Goal: Task Accomplishment & Management: Manage account settings

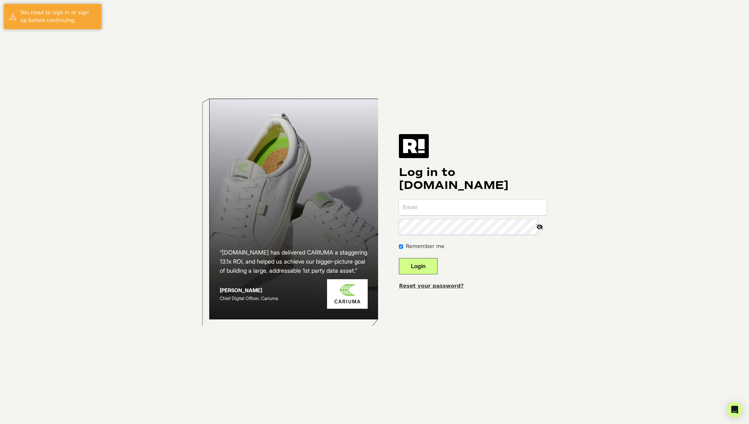
type input "[EMAIL_ADDRESS][DOMAIN_NAME]"
click at [422, 268] on button "Login" at bounding box center [418, 266] width 39 height 16
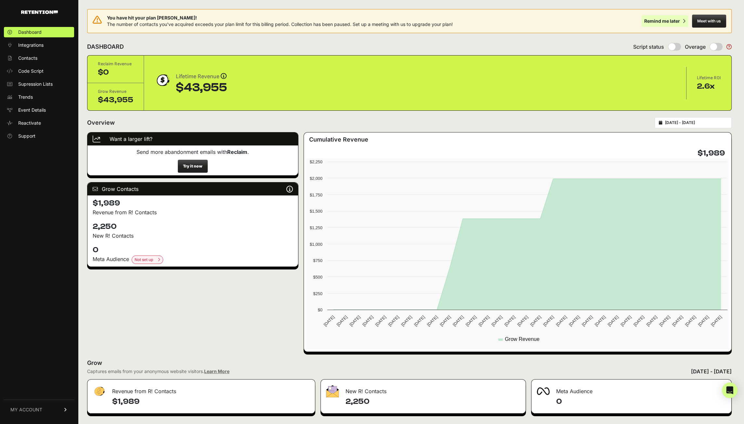
click at [671, 21] on div "Remind me later" at bounding box center [662, 21] width 36 height 6
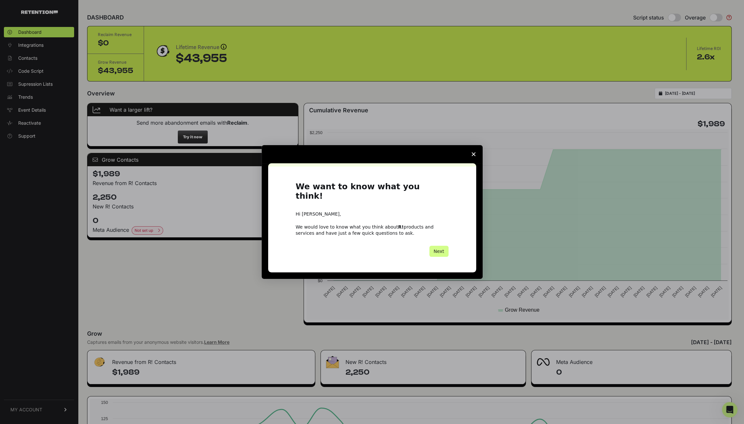
click at [474, 156] on icon "Close survey" at bounding box center [474, 154] width 4 height 4
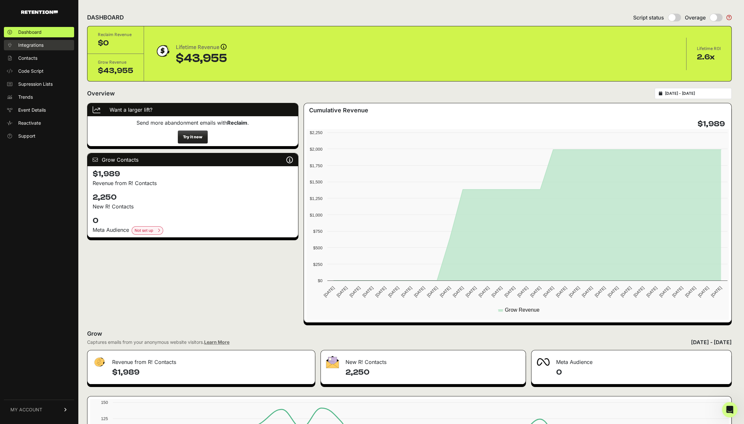
click at [35, 45] on span "Integrations" at bounding box center [30, 45] width 25 height 6
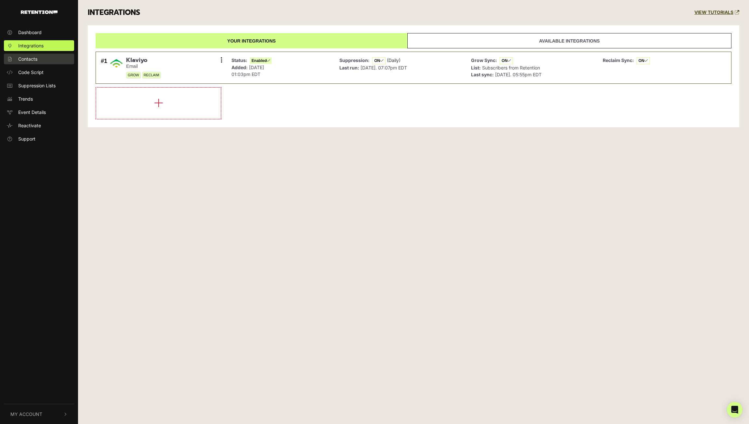
click at [33, 57] on span "Contacts" at bounding box center [27, 59] width 19 height 7
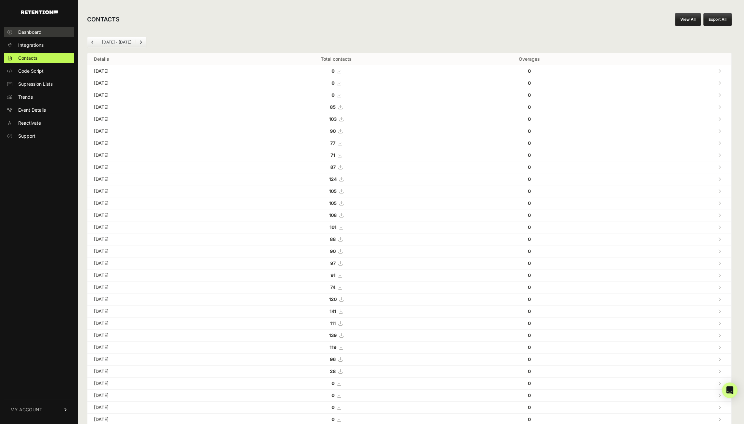
click at [31, 34] on span "Dashboard" at bounding box center [29, 32] width 23 height 6
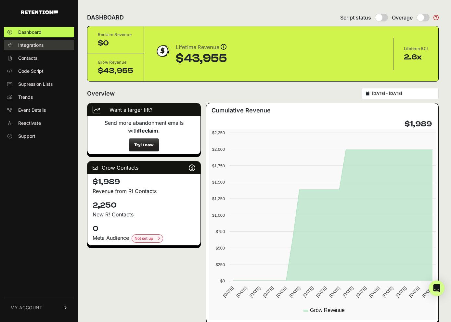
click at [41, 44] on span "Integrations" at bounding box center [30, 45] width 25 height 6
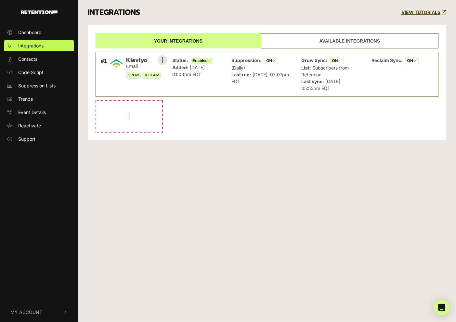
click at [208, 61] on icon at bounding box center [210, 61] width 4 height 4
click at [321, 82] on strong "Last sync:" at bounding box center [313, 82] width 23 height 6
click at [121, 86] on div "#1 [GEOGRAPHIC_DATA] Email GROW RECLAIM Settings Sync History Disable Check cre…" at bounding box center [132, 74] width 67 height 38
click at [130, 65] on small "Email" at bounding box center [143, 67] width 35 height 6
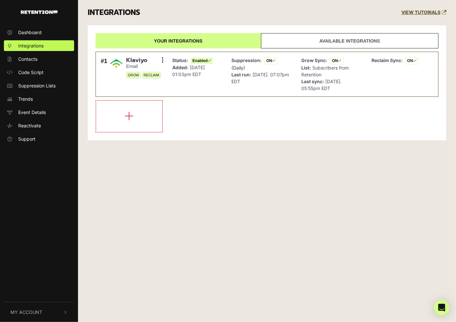
click at [321, 38] on link "Available integrations" at bounding box center [349, 40] width 177 height 15
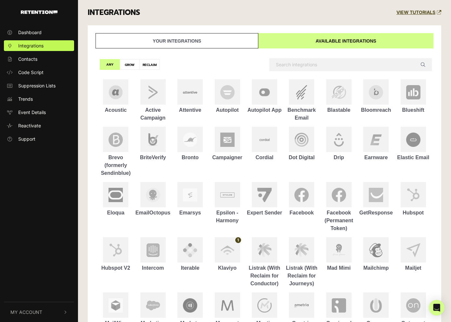
click at [238, 42] on link "Your integrations" at bounding box center [177, 40] width 163 height 15
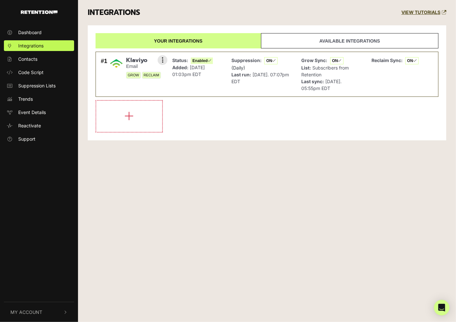
click at [225, 71] on div "Status: Enabled Added: Oct 24, 2022 01:03pm EDT" at bounding box center [197, 74] width 56 height 38
click at [167, 61] on button at bounding box center [163, 60] width 10 height 10
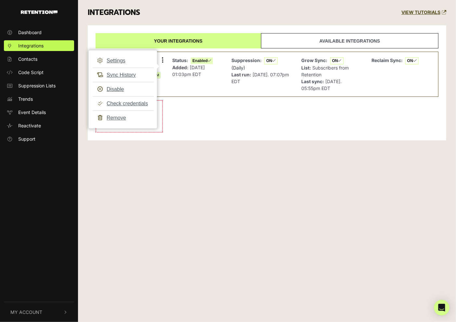
click at [170, 163] on div "Dashboard Integrations Contacts Code Script Suppression Lists Trends Event Deta…" at bounding box center [228, 161] width 456 height 322
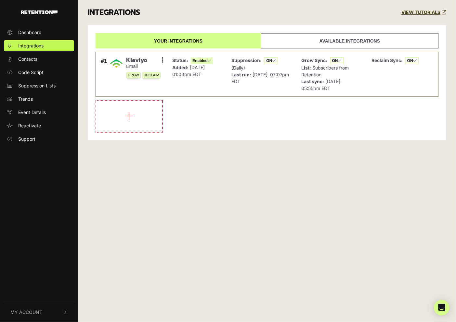
click at [307, 285] on div "Dashboard Integrations Contacts Code Script Suppression Lists Trends Event Deta…" at bounding box center [228, 161] width 456 height 322
click at [33, 72] on span "Code Script" at bounding box center [30, 72] width 25 height 7
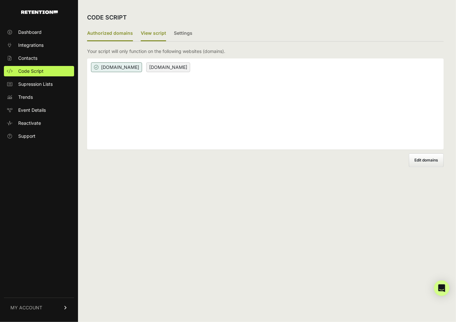
click at [160, 31] on label "View script" at bounding box center [153, 33] width 25 height 15
click at [0, 0] on input "View script" at bounding box center [0, 0] width 0 height 0
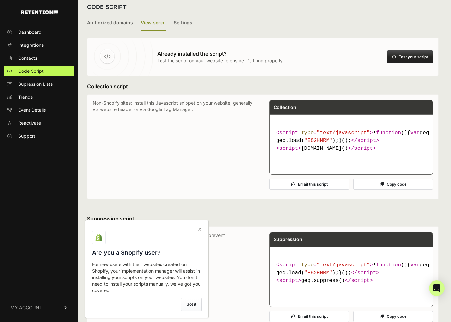
scroll to position [12, 0]
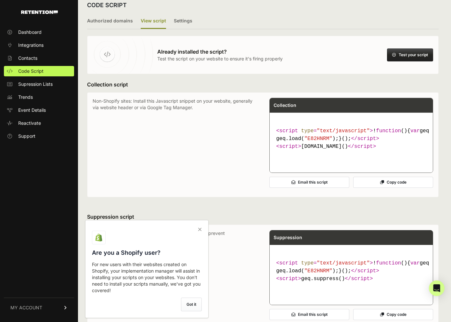
click at [200, 227] on icon at bounding box center [199, 229] width 9 height 10
click at [0, 0] on input "checkbox" at bounding box center [0, 0] width 0 height 0
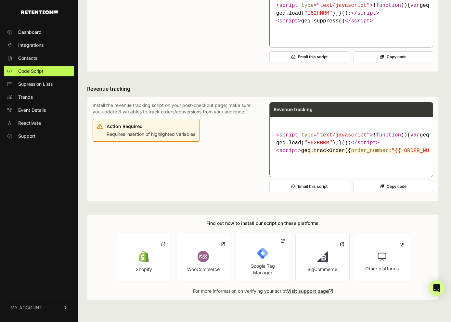
scroll to position [239, 0]
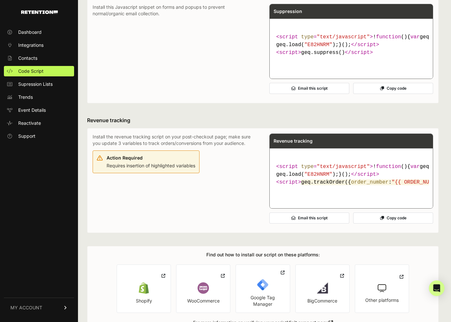
click at [171, 98] on p "Install this Javascript snippet on forms and popups to prevent normal/organic e…" at bounding box center [175, 51] width 164 height 94
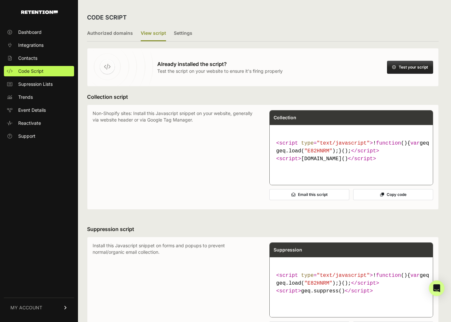
scroll to position [0, 0]
click at [424, 65] on button "Test your script" at bounding box center [410, 67] width 46 height 13
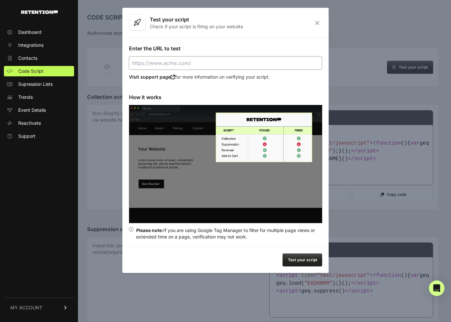
click at [317, 23] on icon "Close" at bounding box center [317, 23] width 10 height 6
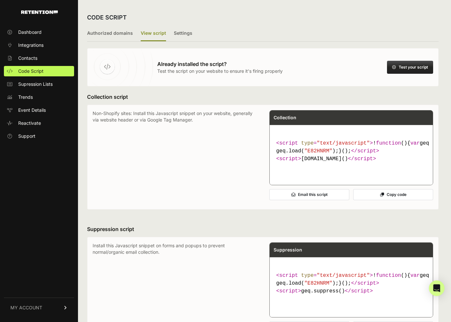
click at [35, 311] on link "MY ACCOUNT" at bounding box center [39, 308] width 70 height 20
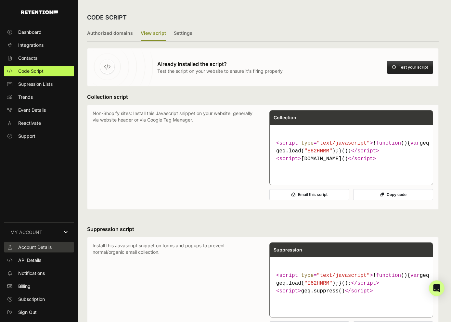
click at [44, 251] on link "Account Details" at bounding box center [39, 247] width 70 height 10
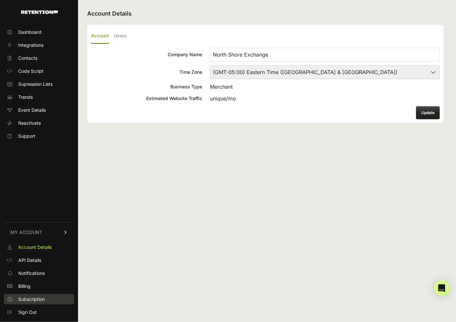
click at [33, 299] on span "Subscription" at bounding box center [31, 299] width 27 height 6
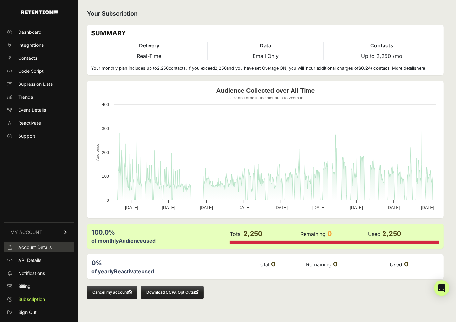
click at [40, 246] on span "Account Details" at bounding box center [34, 247] width 33 height 6
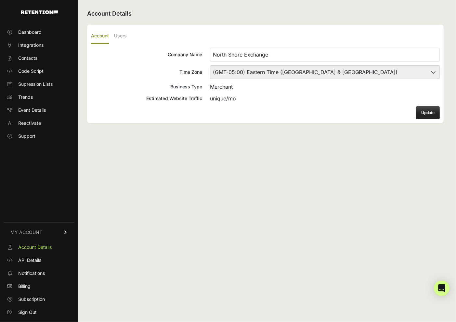
click at [47, 233] on link "MY ACCOUNT" at bounding box center [39, 232] width 70 height 20
click at [52, 305] on link "MY ACCOUNT" at bounding box center [39, 308] width 70 height 20
click at [39, 43] on span "Integrations" at bounding box center [30, 45] width 25 height 6
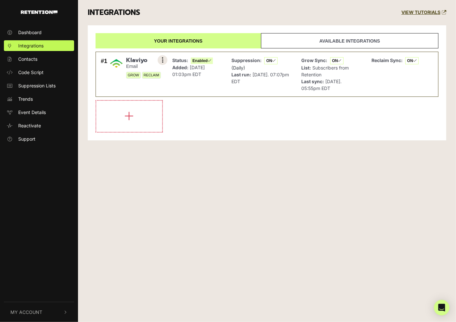
click at [164, 58] on button at bounding box center [163, 60] width 10 height 10
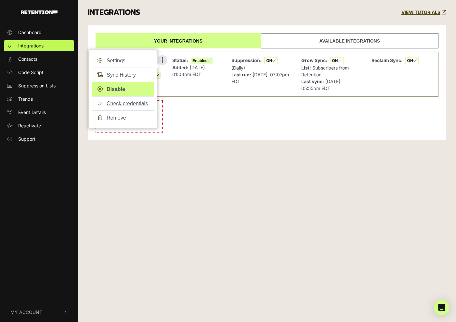
click at [121, 90] on link "Disable" at bounding box center [123, 89] width 62 height 15
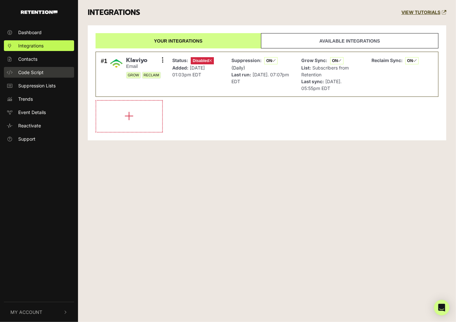
click at [43, 73] on span "Code Script" at bounding box center [30, 72] width 25 height 7
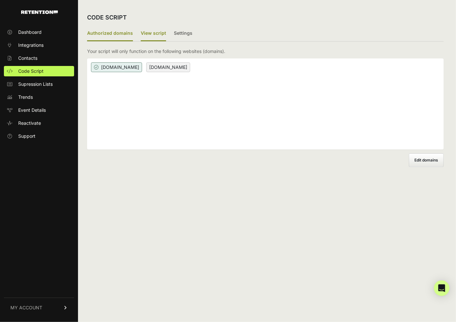
click at [155, 32] on label "View script" at bounding box center [153, 33] width 25 height 15
click at [0, 0] on input "View script" at bounding box center [0, 0] width 0 height 0
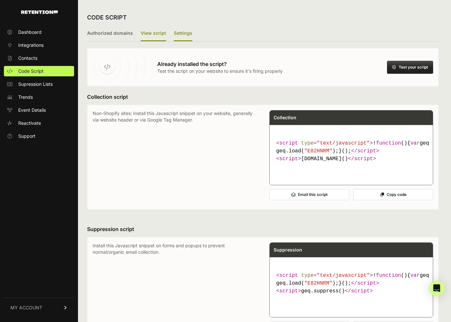
click at [175, 36] on label "Settings" at bounding box center [183, 33] width 19 height 15
click at [0, 0] on input "Settings" at bounding box center [0, 0] width 0 height 0
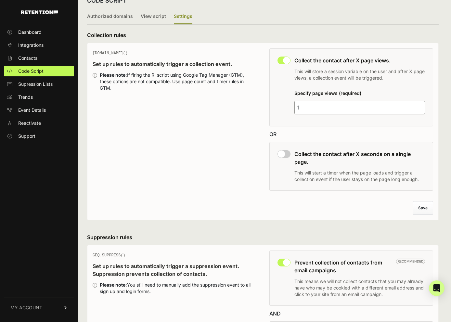
scroll to position [6, 0]
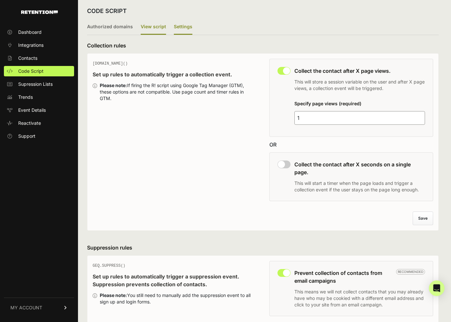
click at [152, 25] on label "View script" at bounding box center [153, 26] width 25 height 15
click at [0, 0] on input "View script" at bounding box center [0, 0] width 0 height 0
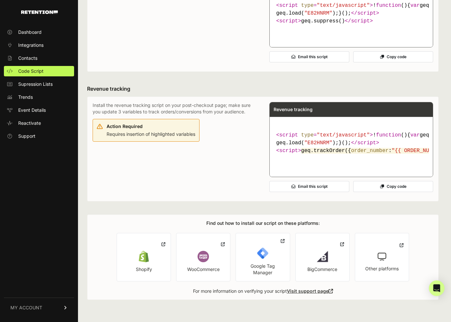
scroll to position [330, 0]
click at [156, 255] on link "Shopify" at bounding box center [144, 257] width 54 height 48
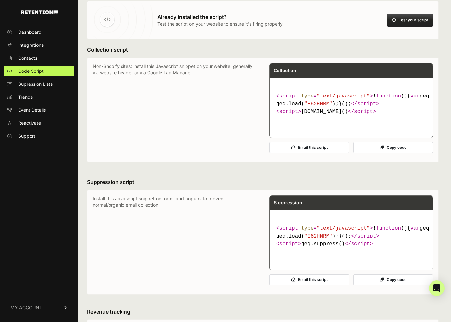
scroll to position [47, 0]
click at [383, 149] on icon at bounding box center [382, 148] width 4 height 4
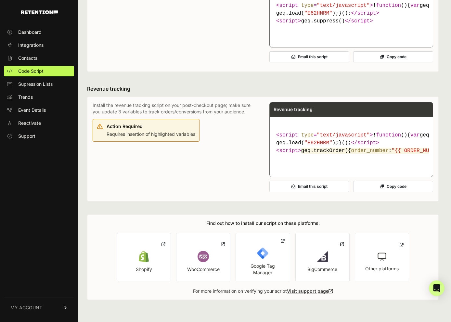
scroll to position [324, 0]
click at [56, 306] on link "MY ACCOUNT" at bounding box center [39, 308] width 70 height 20
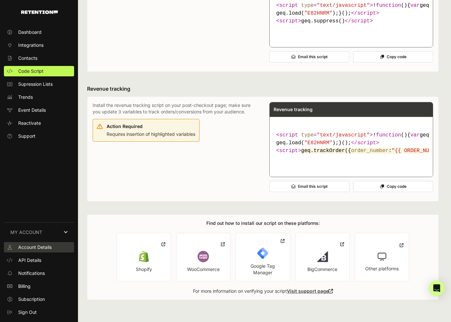
click at [43, 245] on span "Account Details" at bounding box center [34, 247] width 33 height 6
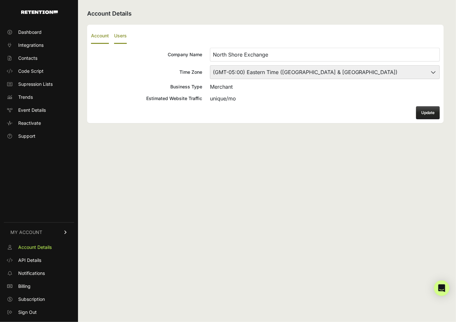
click at [123, 35] on label "Users" at bounding box center [120, 36] width 13 height 15
click at [0, 0] on input "Users" at bounding box center [0, 0] width 0 height 0
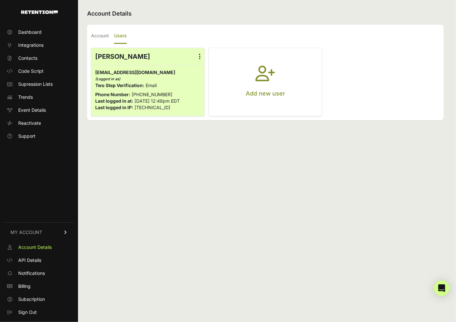
click at [276, 82] on button "Add new user" at bounding box center [265, 82] width 113 height 68
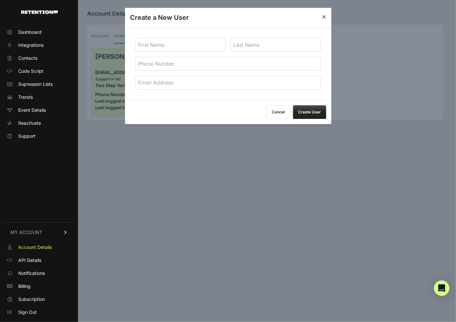
click at [185, 45] on input "text" at bounding box center [180, 45] width 90 height 14
click at [199, 47] on input "text" at bounding box center [180, 45] width 90 height 14
type input "Reid"
type input "Madock"
type input "reidm@northshoreexchange.org"
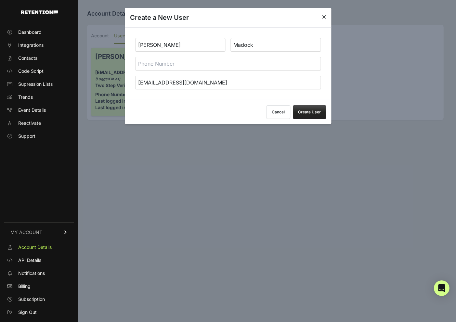
click at [310, 113] on button "Create User" at bounding box center [309, 112] width 33 height 14
